Goal: Information Seeking & Learning: Learn about a topic

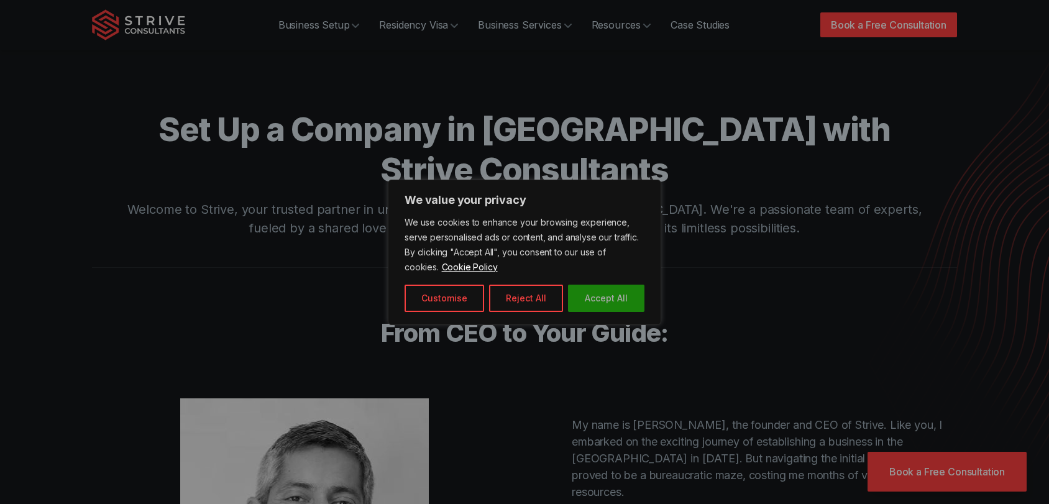
click at [611, 293] on button "Accept All" at bounding box center [606, 298] width 76 height 27
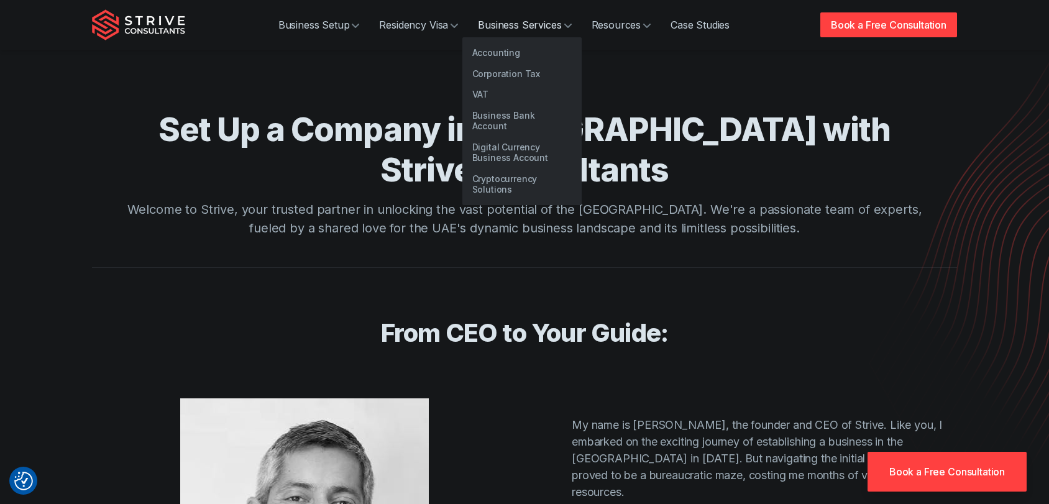
click at [541, 27] on link "Business Services" at bounding box center [524, 24] width 113 height 25
click at [512, 78] on link "Corporation Tax" at bounding box center [521, 73] width 119 height 21
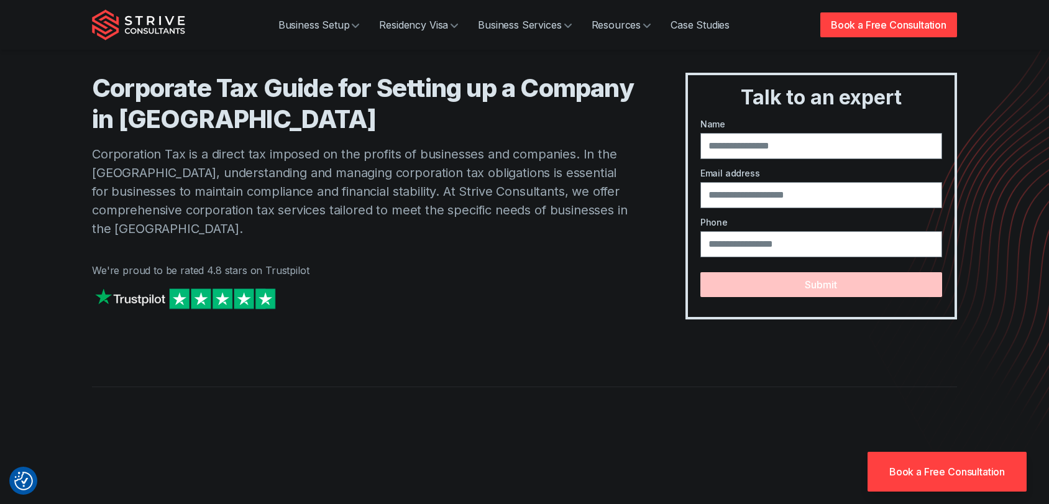
scroll to position [27, 0]
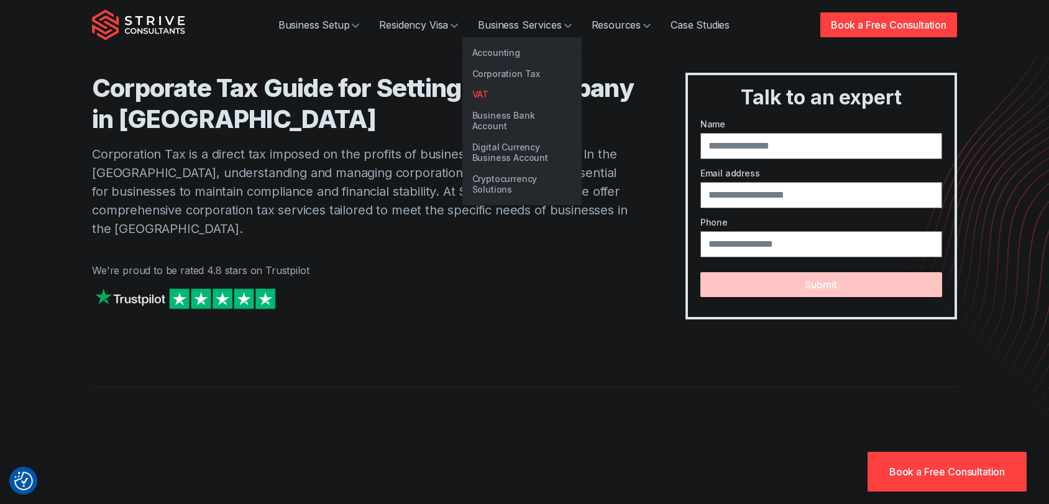
click at [495, 91] on link "VAT" at bounding box center [521, 94] width 119 height 21
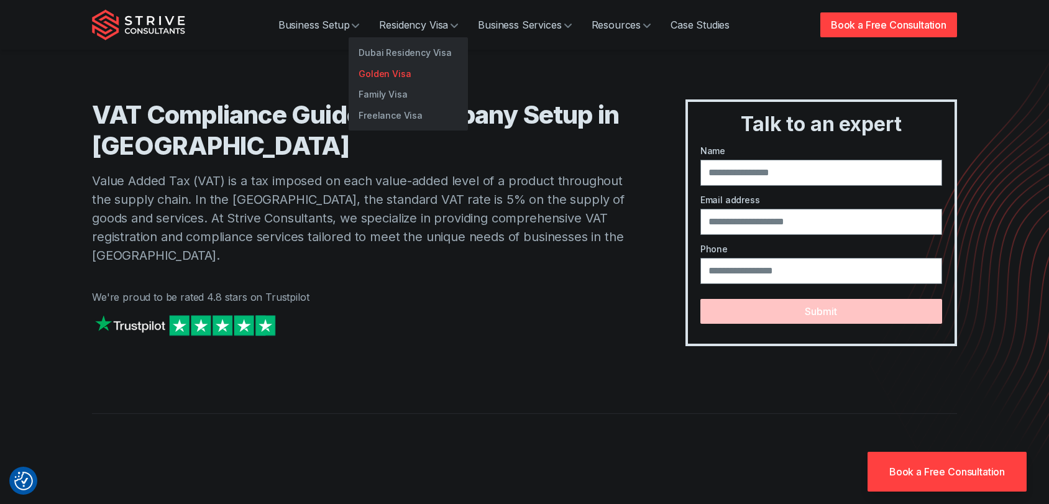
click at [406, 73] on link "Golden Visa" at bounding box center [408, 73] width 119 height 21
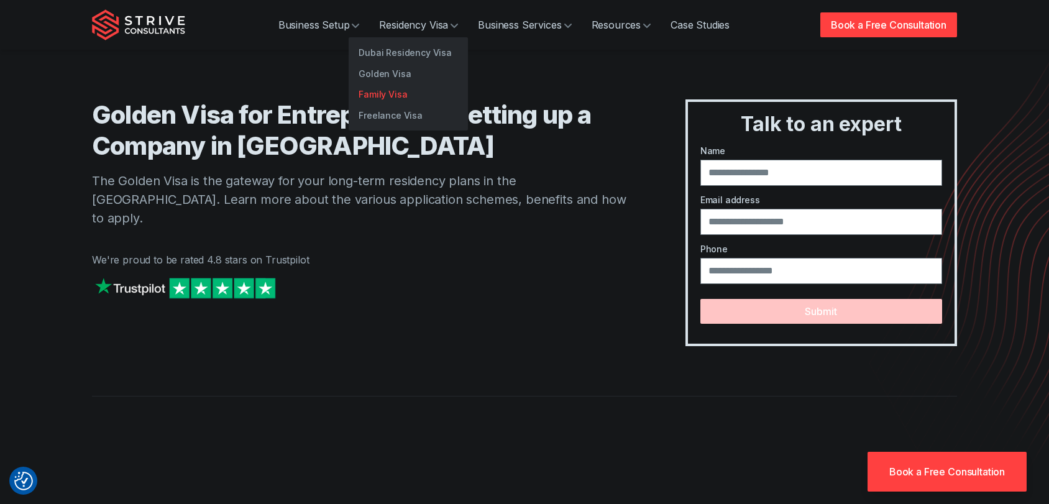
click at [406, 93] on link "Family Visa" at bounding box center [408, 94] width 119 height 21
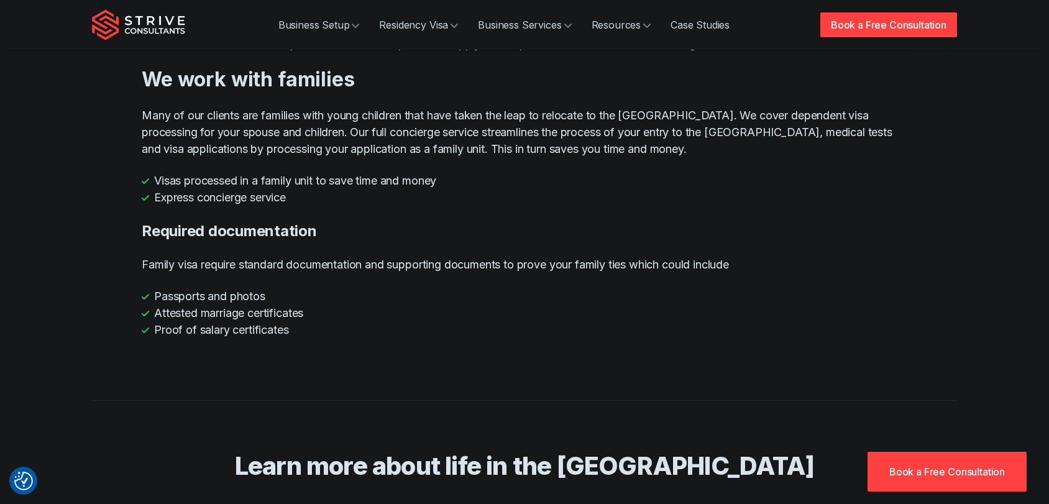
scroll to position [401, 0]
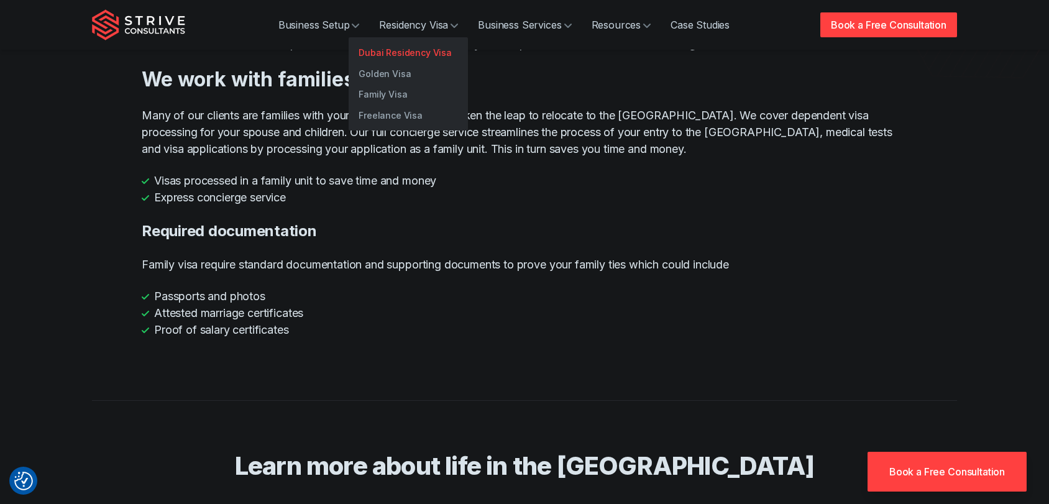
click at [400, 52] on link "Dubai Residency Visa" at bounding box center [408, 52] width 119 height 21
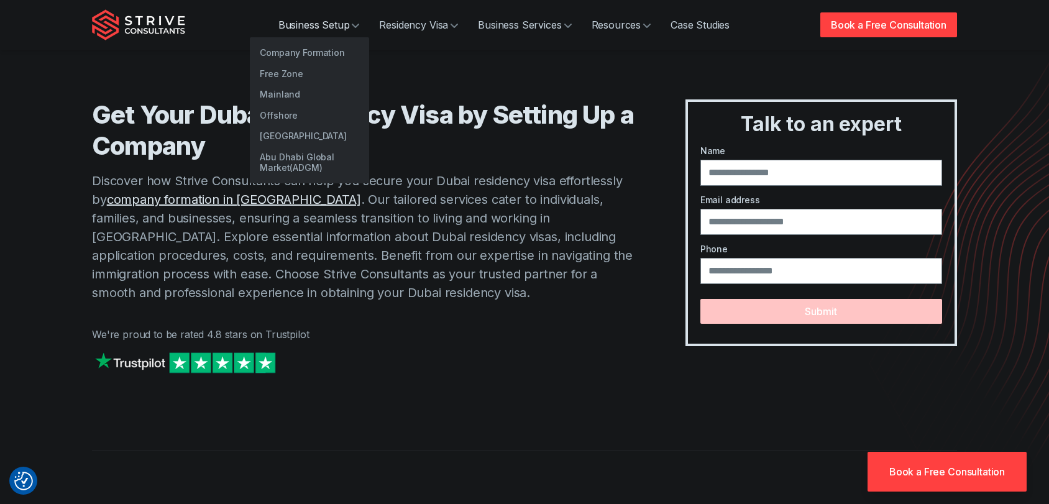
click at [324, 30] on link "Business Setup" at bounding box center [318, 24] width 101 height 25
click at [316, 56] on link "Company Formation" at bounding box center [309, 52] width 119 height 21
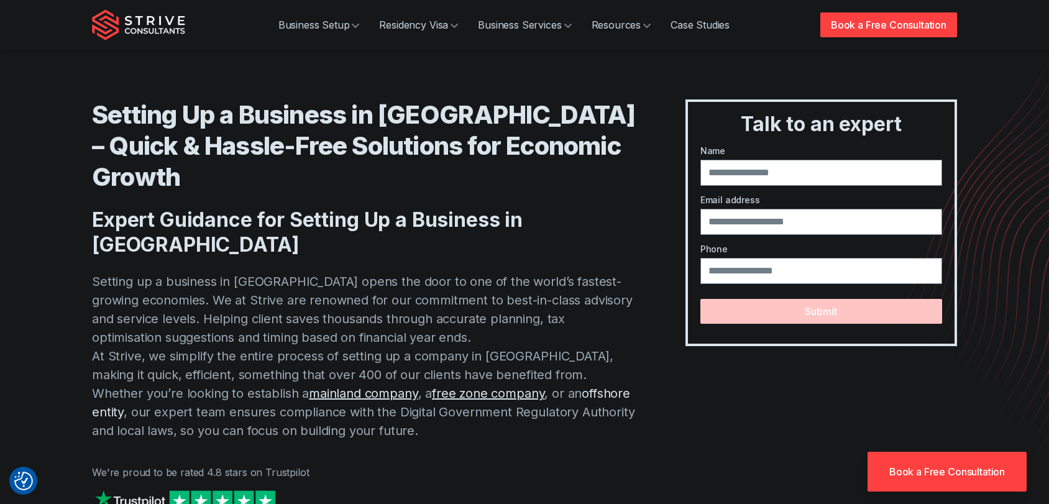
click at [521, 386] on link "offshore entity" at bounding box center [361, 403] width 538 height 34
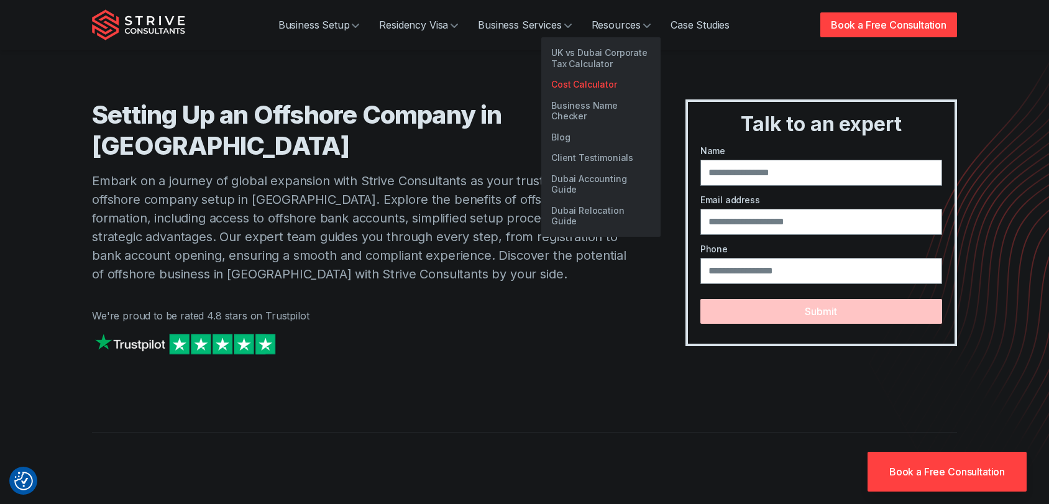
click at [597, 83] on link "Cost Calculator" at bounding box center [600, 84] width 119 height 21
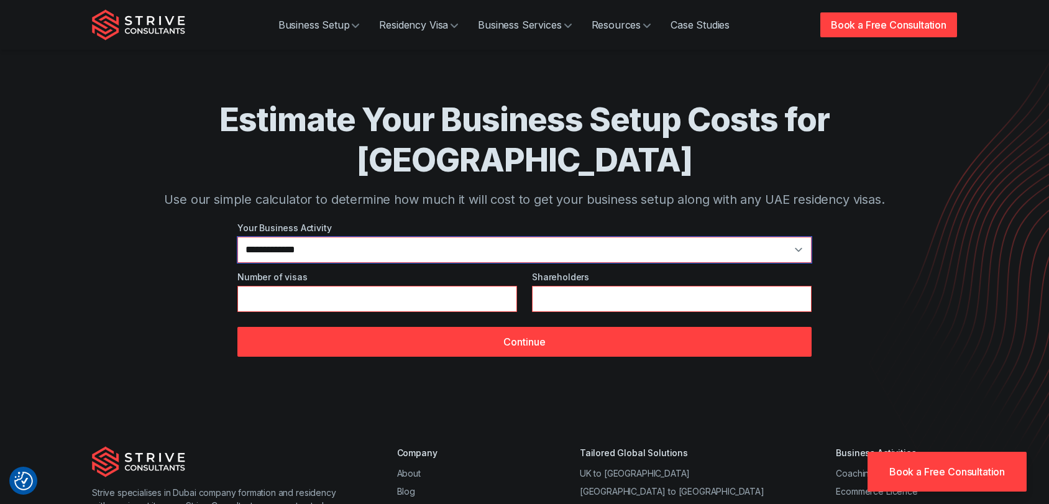
click at [516, 237] on select "**********" at bounding box center [524, 250] width 574 height 26
select select "**"
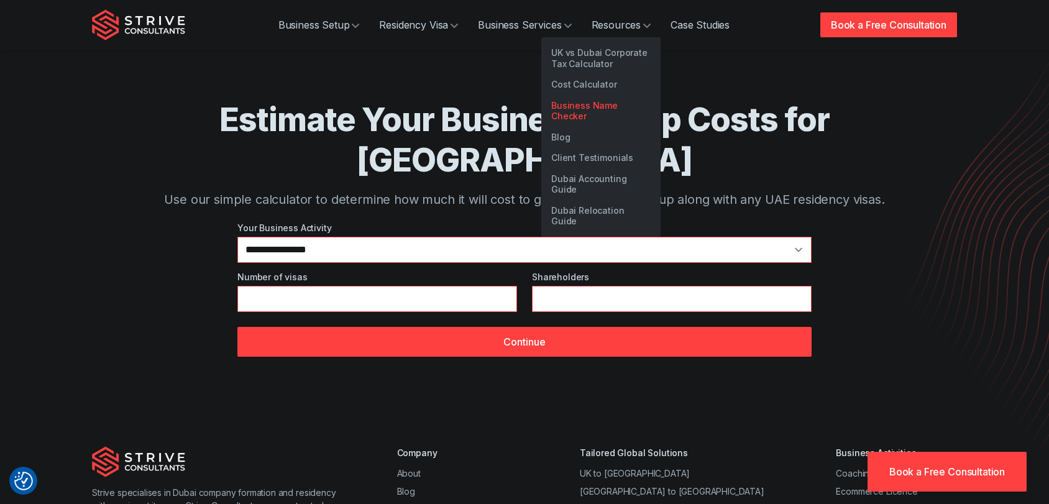
click at [608, 106] on link "Business Name Checker" at bounding box center [600, 111] width 119 height 32
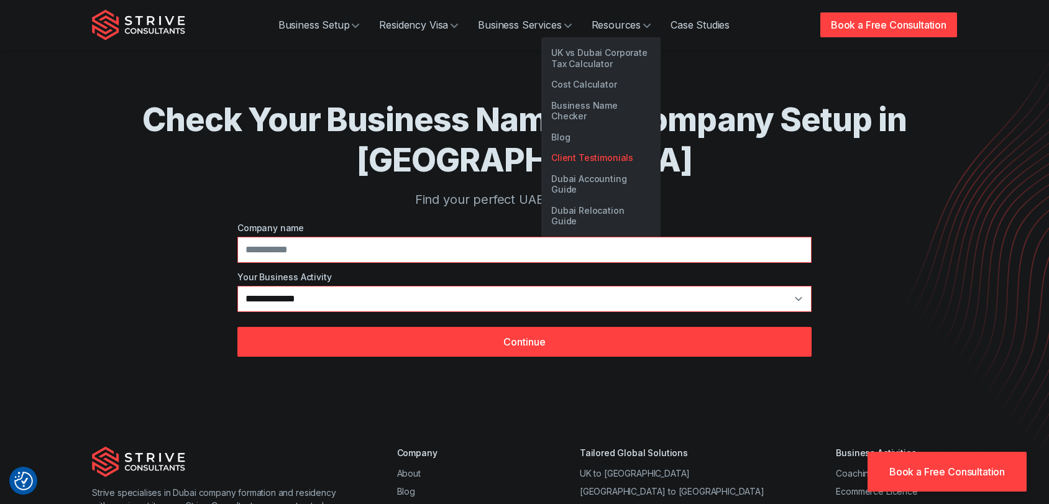
click at [593, 147] on link "Client Testimonials" at bounding box center [600, 157] width 119 height 21
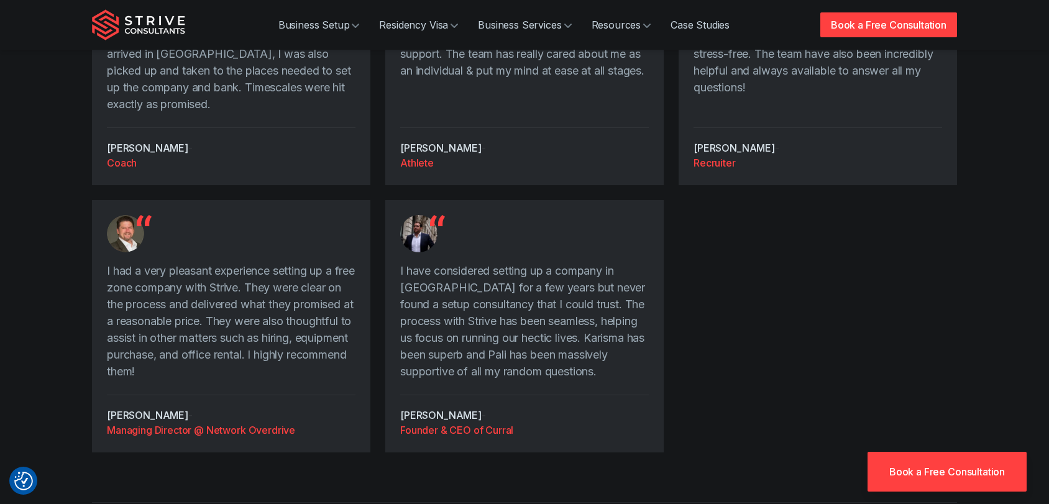
scroll to position [2329, 0]
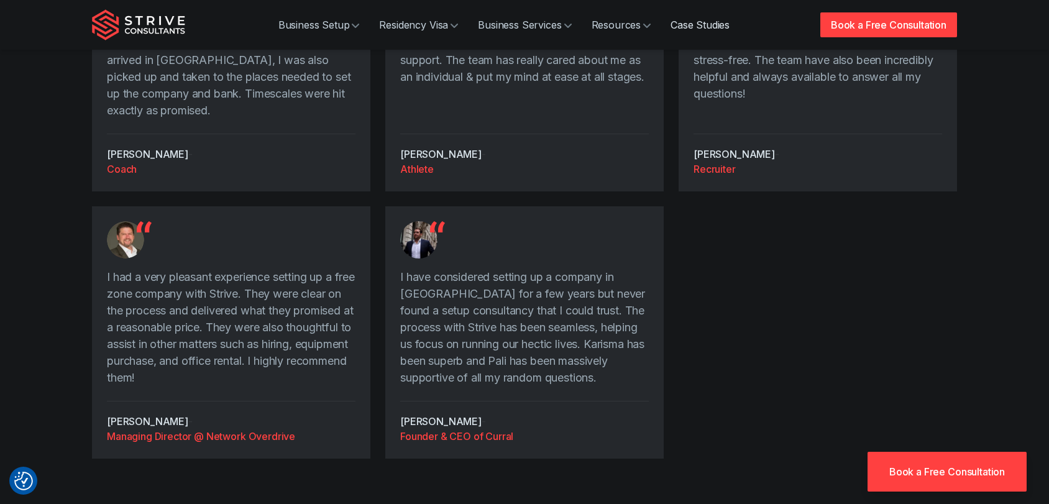
click at [708, 24] on link "Case Studies" at bounding box center [700, 24] width 79 height 25
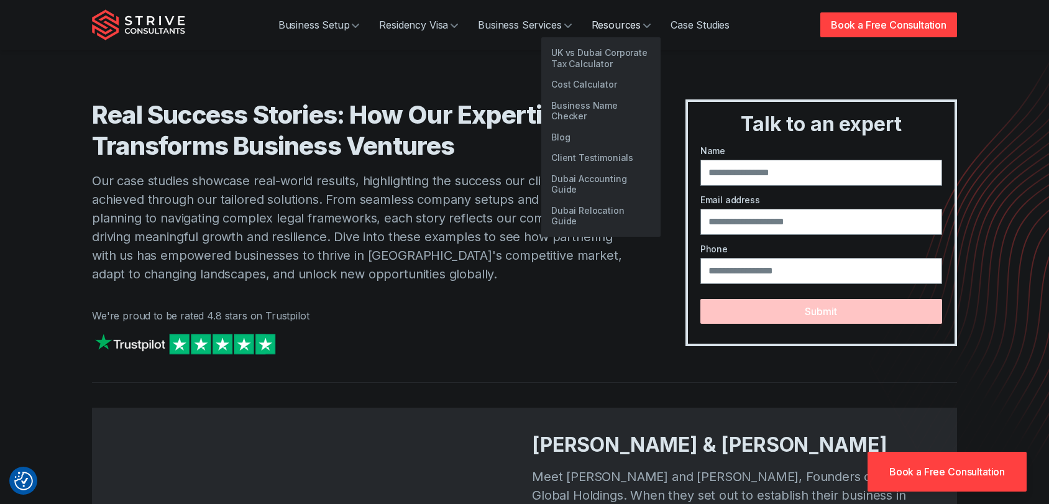
click at [629, 29] on link "Resources" at bounding box center [622, 24] width 80 height 25
click at [572, 168] on link "Dubai Accounting Guide" at bounding box center [600, 184] width 119 height 32
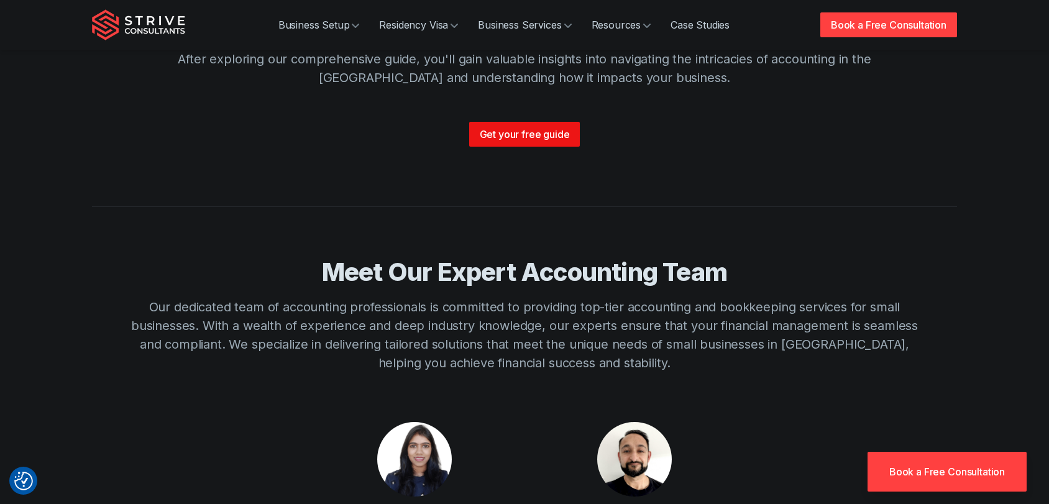
scroll to position [2000, 0]
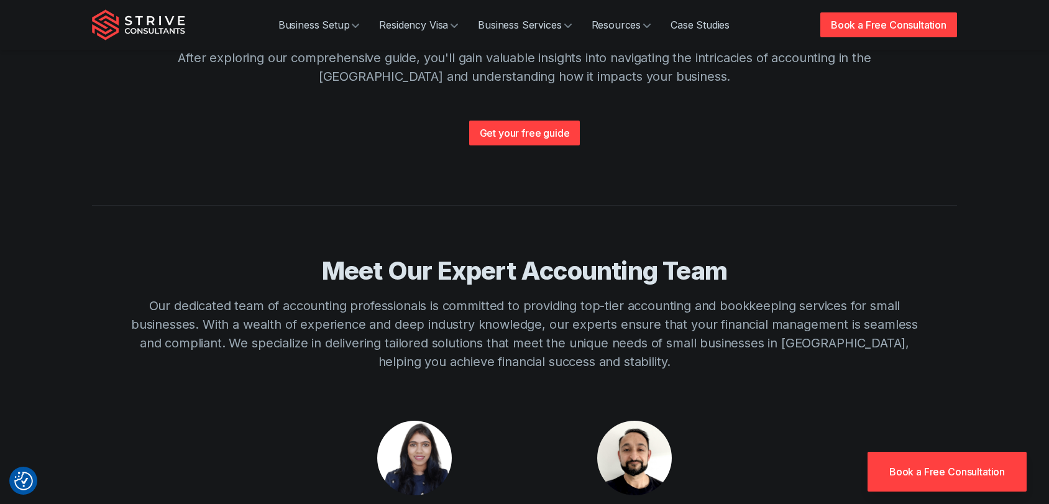
drag, startPoint x: 475, startPoint y: 369, endPoint x: 357, endPoint y: 367, distance: 118.1
click at [357, 421] on div "[PERSON_NAME] Lead Accountant" at bounding box center [414, 482] width 205 height 123
copy h4 "[PERSON_NAME]"
